Goal: Information Seeking & Learning: Learn about a topic

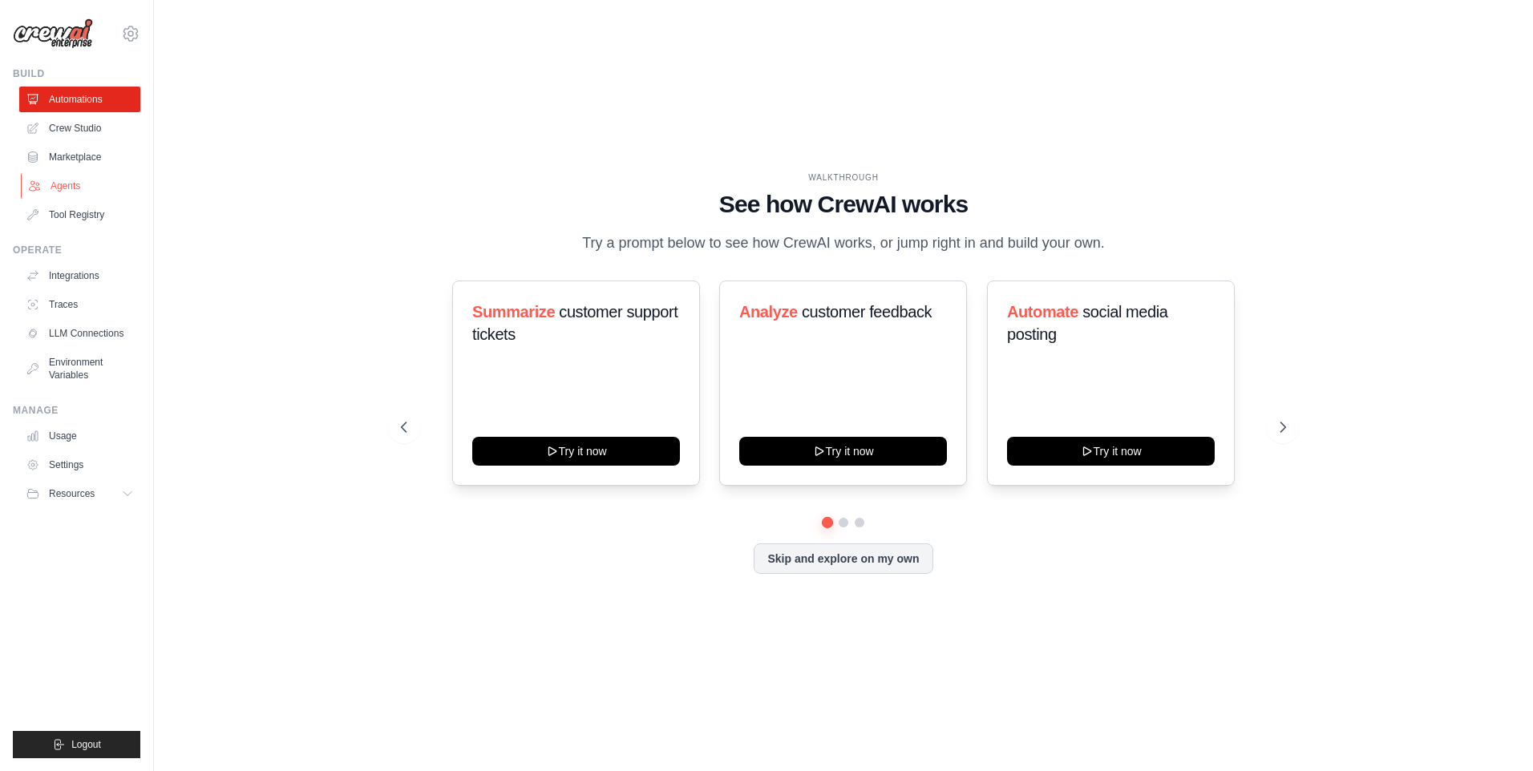
click at [62, 182] on link "Agents" at bounding box center [81, 186] width 121 height 26
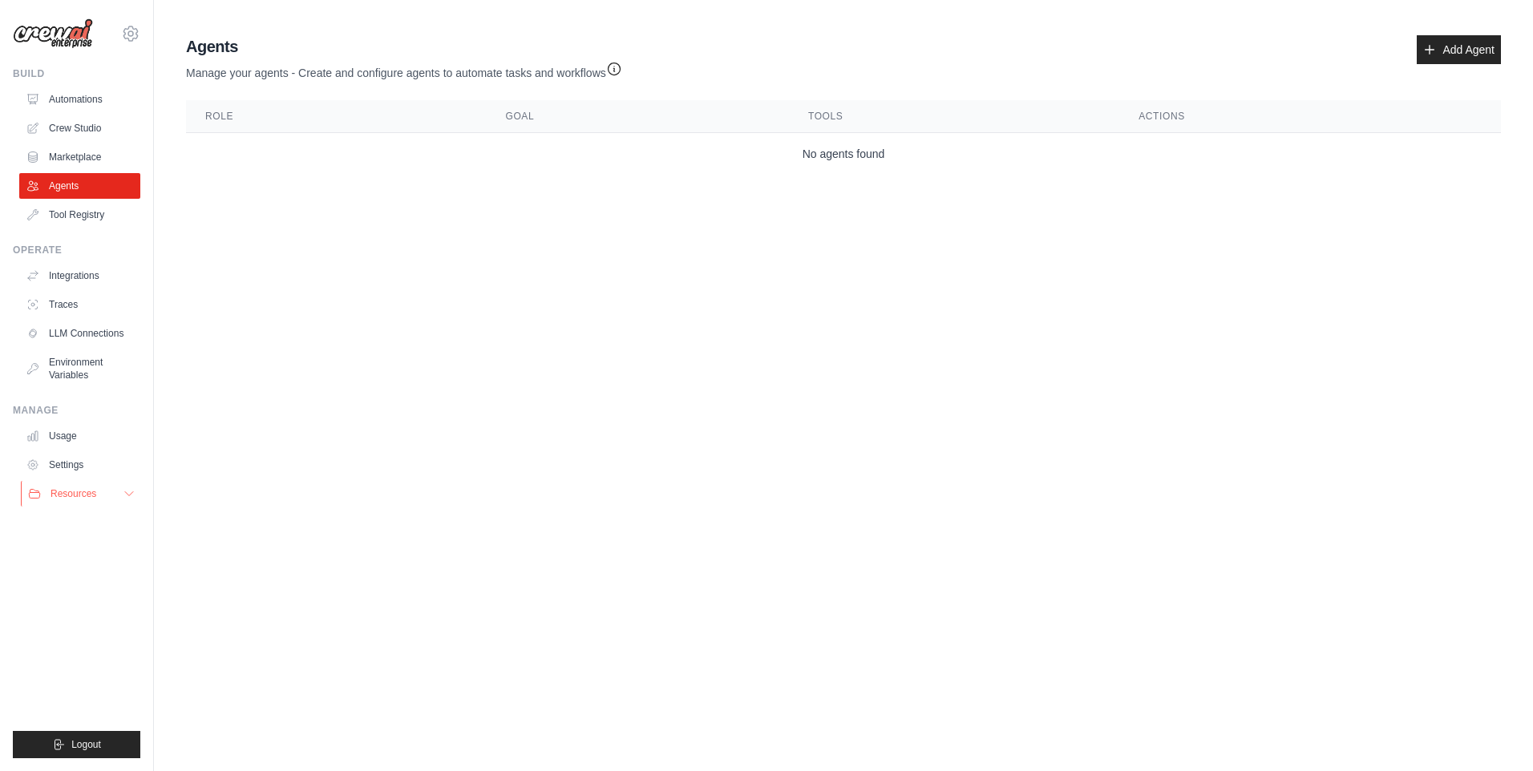
click at [126, 494] on icon at bounding box center [129, 493] width 13 height 13
click at [79, 598] on span "Video Tutorials" at bounding box center [88, 598] width 63 height 13
click at [83, 519] on span "Documentation" at bounding box center [89, 521] width 65 height 13
